Goal: Task Accomplishment & Management: Use online tool/utility

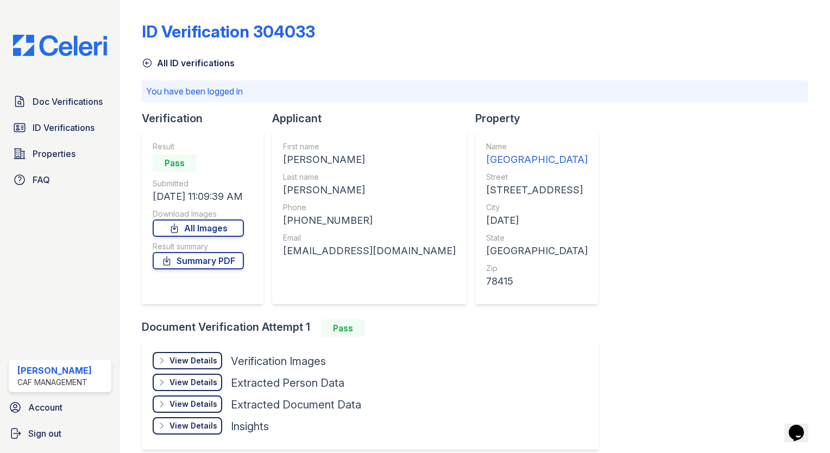
click at [61, 55] on img at bounding box center [59, 45] width 111 height 21
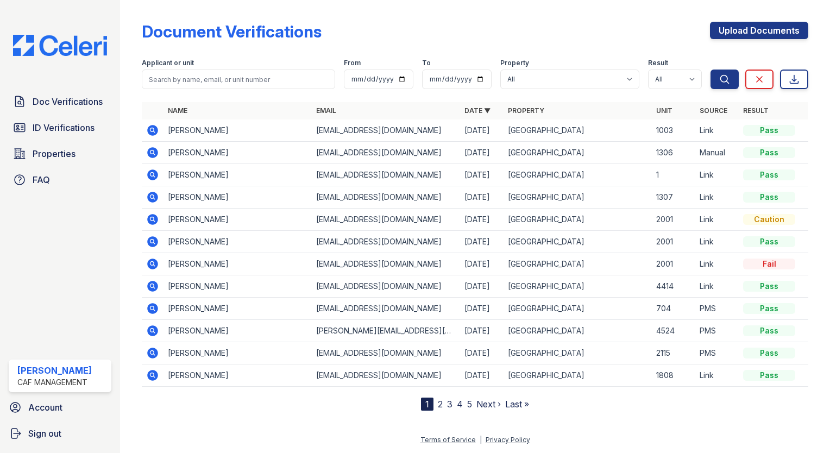
click at [57, 53] on img at bounding box center [59, 45] width 111 height 21
click at [62, 107] on span "Doc Verifications" at bounding box center [68, 101] width 70 height 13
click at [742, 26] on link "Upload Documents" at bounding box center [759, 30] width 98 height 17
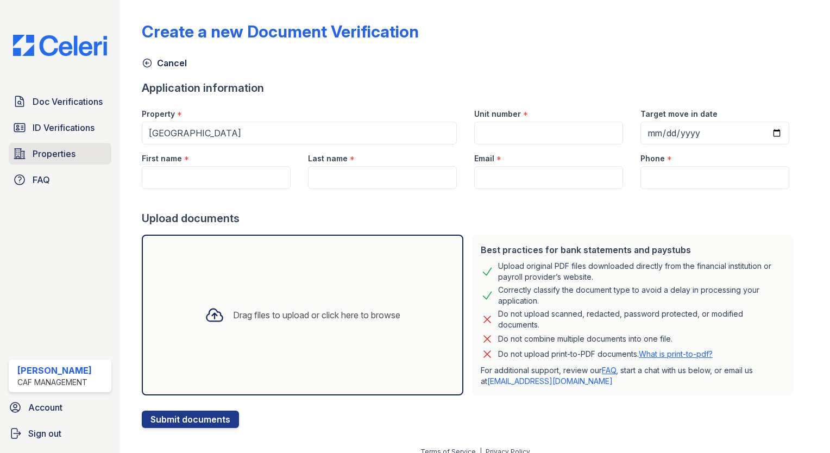
click at [45, 150] on span "Properties" at bounding box center [54, 153] width 43 height 13
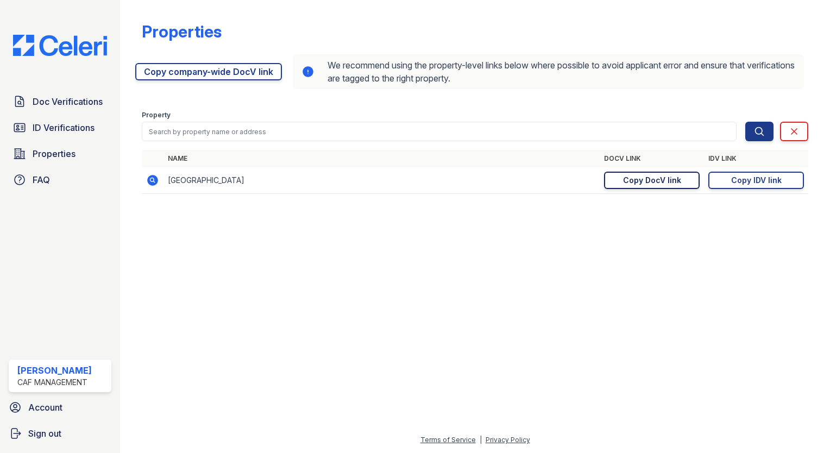
click at [650, 178] on div "Copy DocV link" at bounding box center [652, 180] width 58 height 11
click at [58, 91] on link "Doc Verifications" at bounding box center [60, 102] width 103 height 22
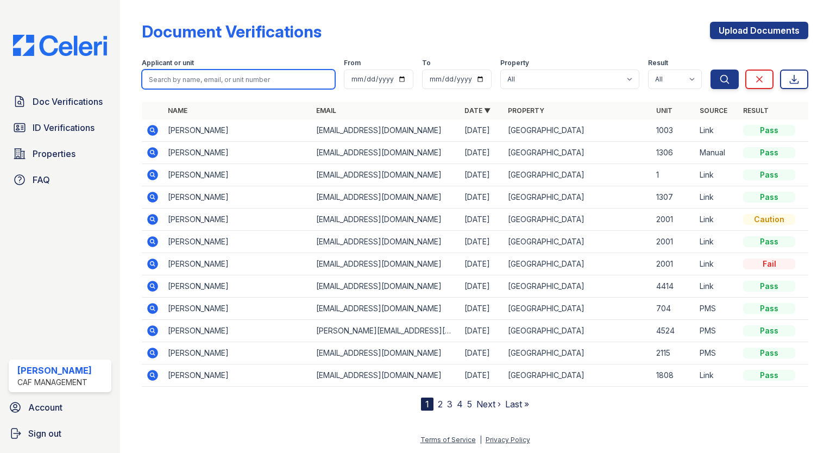
click at [195, 73] on input "search" at bounding box center [238, 80] width 193 height 20
type input "brianna"
click at [711, 70] on button "Search" at bounding box center [725, 80] width 28 height 20
